Goal: Information Seeking & Learning: Find specific page/section

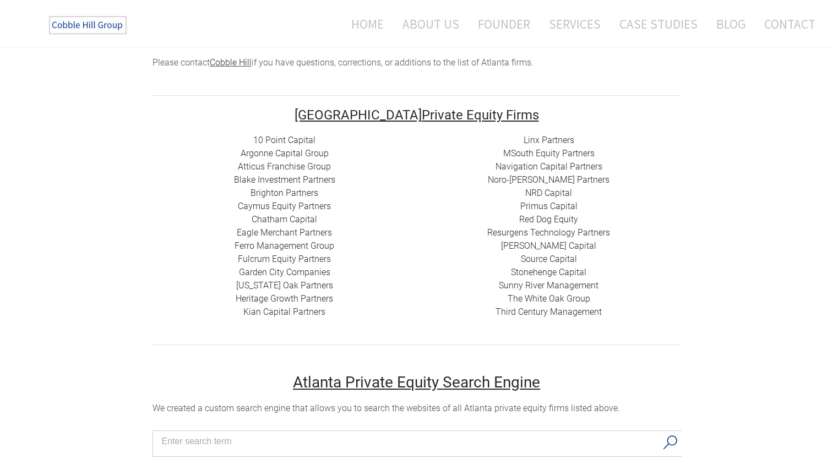
click at [242, 179] on link "Blake Investment Partners" at bounding box center [284, 179] width 101 height 10
click at [303, 190] on link "Brighton Partners" at bounding box center [284, 193] width 68 height 10
click at [318, 207] on link "Caymus Equity Partners" at bounding box center [284, 206] width 93 height 10
click at [306, 217] on link "Chatham Capital" at bounding box center [283, 219] width 65 height 10
click at [317, 232] on link "Eagle Merchant Partners" at bounding box center [284, 232] width 95 height 10
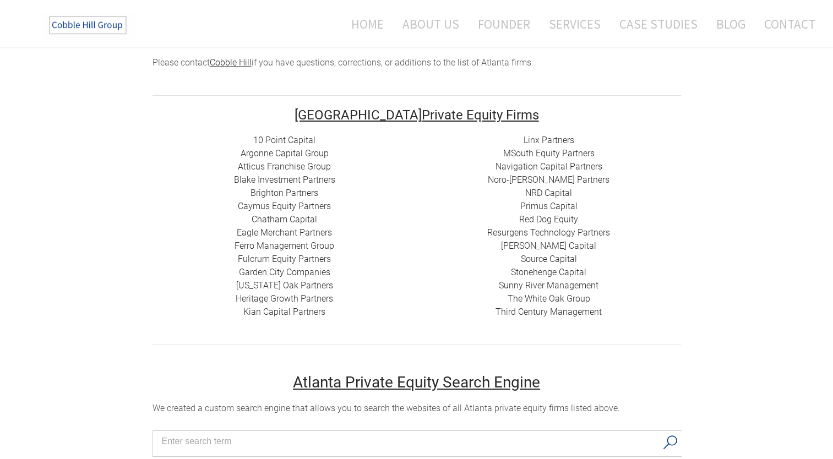
click at [323, 245] on link "Ferro Management Group" at bounding box center [284, 245] width 100 height 10
click at [299, 255] on link "Fulcrum Equity Partners​​" at bounding box center [284, 259] width 93 height 10
click at [310, 257] on link "Fulcrum Equity Partners​​" at bounding box center [284, 259] width 93 height 10
click at [315, 272] on link "Garden City Companies" at bounding box center [284, 272] width 91 height 10
click at [312, 283] on link "[US_STATE] Oak Partners" at bounding box center [284, 285] width 97 height 10
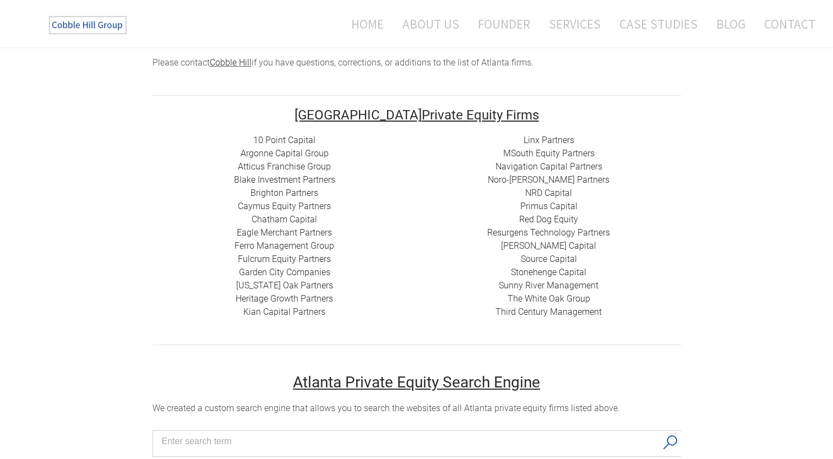
click at [320, 297] on link "Heritage Growth Partners" at bounding box center [284, 298] width 97 height 10
click at [319, 297] on link "Heritage Growth Partners" at bounding box center [284, 298] width 97 height 10
click at [313, 311] on link "​Kian Capital Partners" at bounding box center [284, 312] width 82 height 10
click at [542, 138] on link "Linx Partners" at bounding box center [548, 140] width 51 height 10
click at [517, 151] on link "MSouth Equity Partners" at bounding box center [548, 153] width 91 height 10
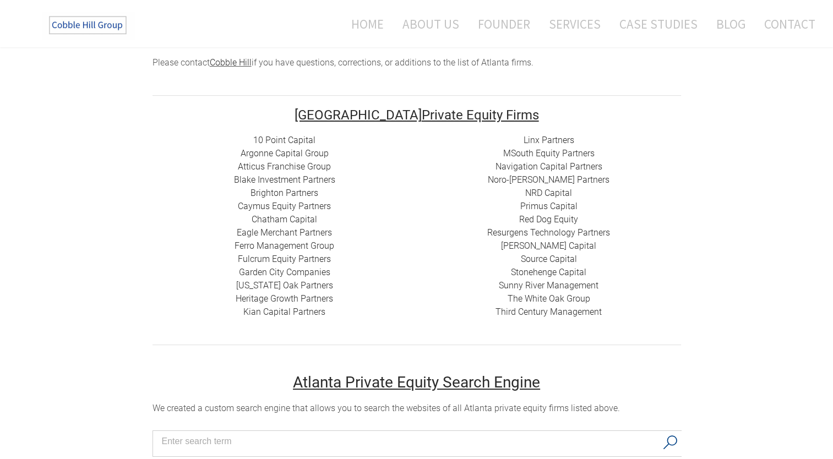
click at [511, 166] on link "Navigation Capital Partners" at bounding box center [548, 166] width 107 height 10
click at [512, 181] on link "Noro-[PERSON_NAME] Partners" at bounding box center [549, 179] width 122 height 10
click at [546, 193] on link "NRD Capital" at bounding box center [548, 193] width 47 height 10
click at [538, 205] on link "Primus Capital" at bounding box center [548, 206] width 57 height 10
click at [530, 218] on link "Red Dog Equity" at bounding box center [548, 219] width 59 height 10
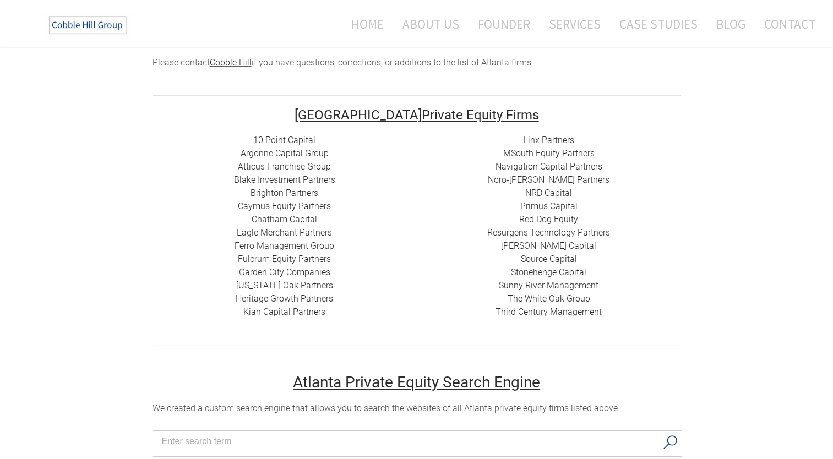
click at [500, 230] on link "​ Resurgens Technology Partners" at bounding box center [548, 232] width 123 height 10
click at [546, 243] on link "[PERSON_NAME] Capital" at bounding box center [548, 245] width 95 height 10
click at [545, 259] on link "Source Capital" at bounding box center [549, 259] width 56 height 10
click at [537, 275] on link "Stonehenge Capital" at bounding box center [548, 272] width 75 height 10
click at [509, 285] on link "Sunny River Management" at bounding box center [549, 285] width 100 height 10
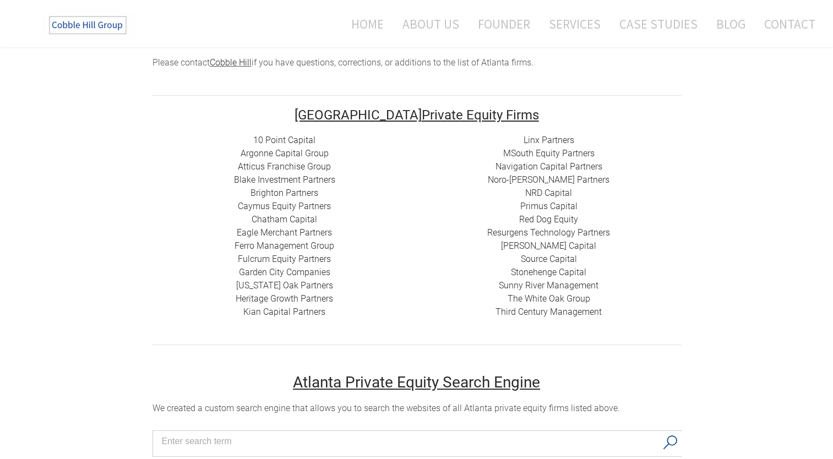
click at [520, 297] on link "The White Oak Group" at bounding box center [548, 298] width 83 height 10
click at [510, 311] on link "Third Century Management" at bounding box center [548, 312] width 106 height 10
